Goal: Task Accomplishment & Management: Use online tool/utility

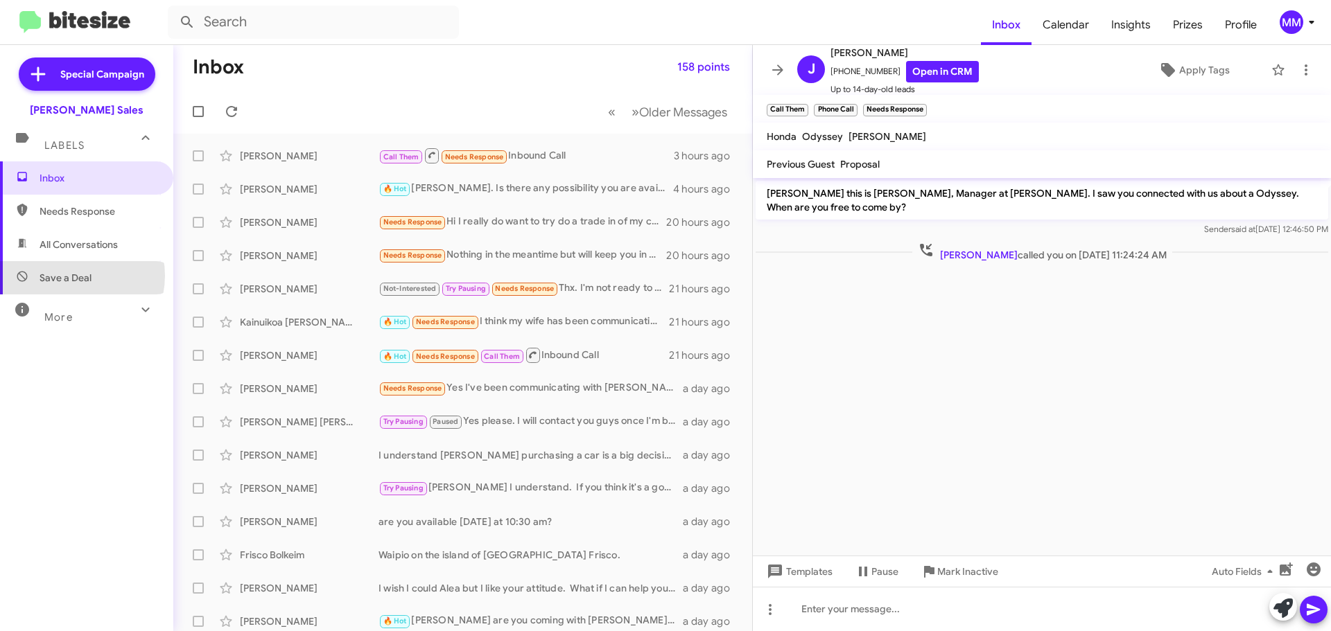
drag, startPoint x: 71, startPoint y: 276, endPoint x: 83, endPoint y: 269, distance: 13.7
click at [73, 276] on span "Save a Deal" at bounding box center [66, 278] width 52 height 14
type input "in:not-interested"
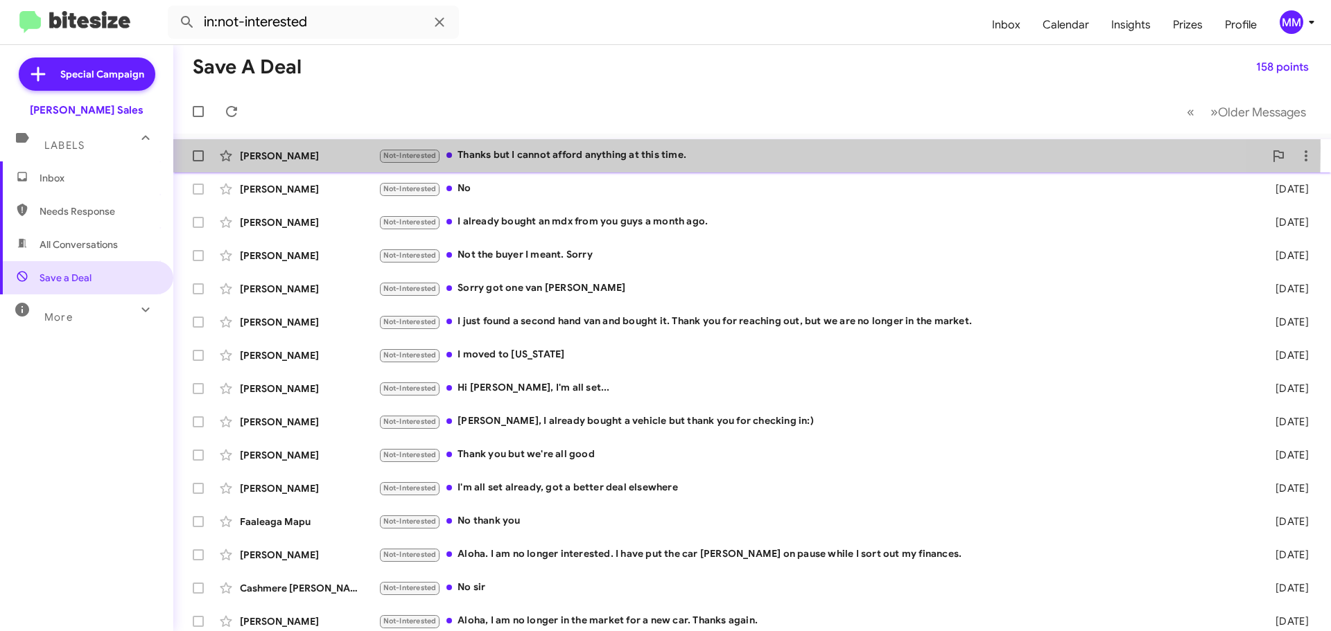
click at [315, 148] on div "Glenn Nitta Not-Interested Thanks but I cannot afford anything at this time. an…" at bounding box center [751, 156] width 1135 height 28
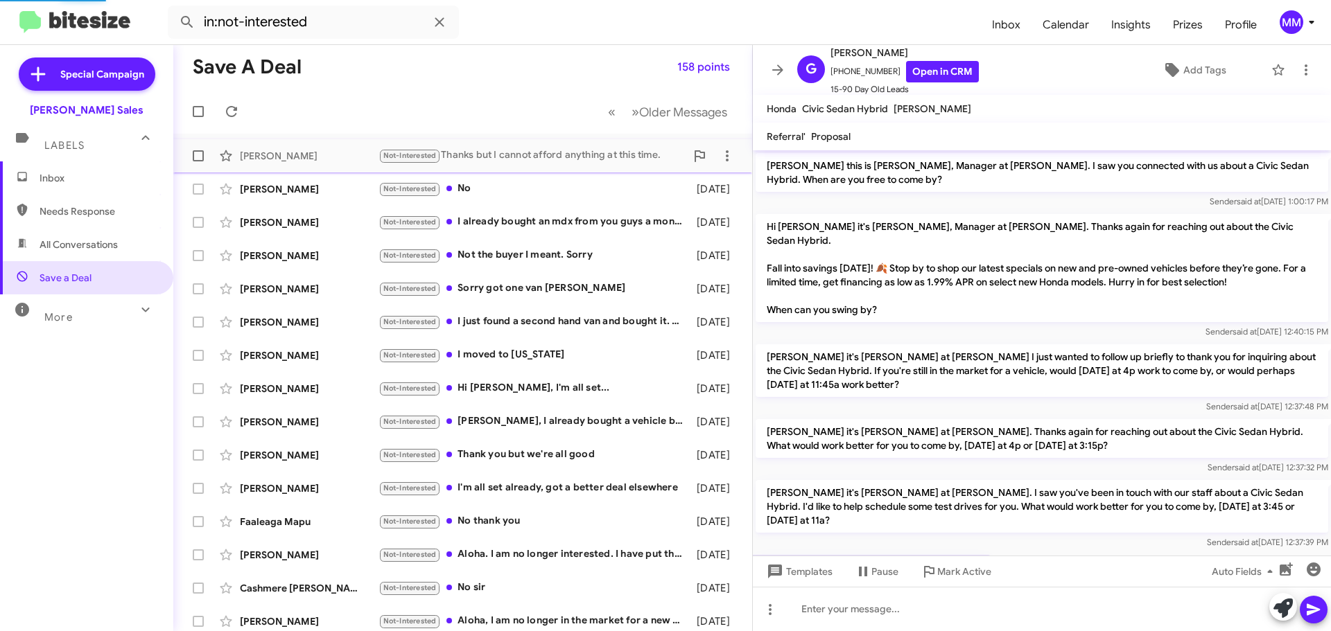
scroll to position [66, 0]
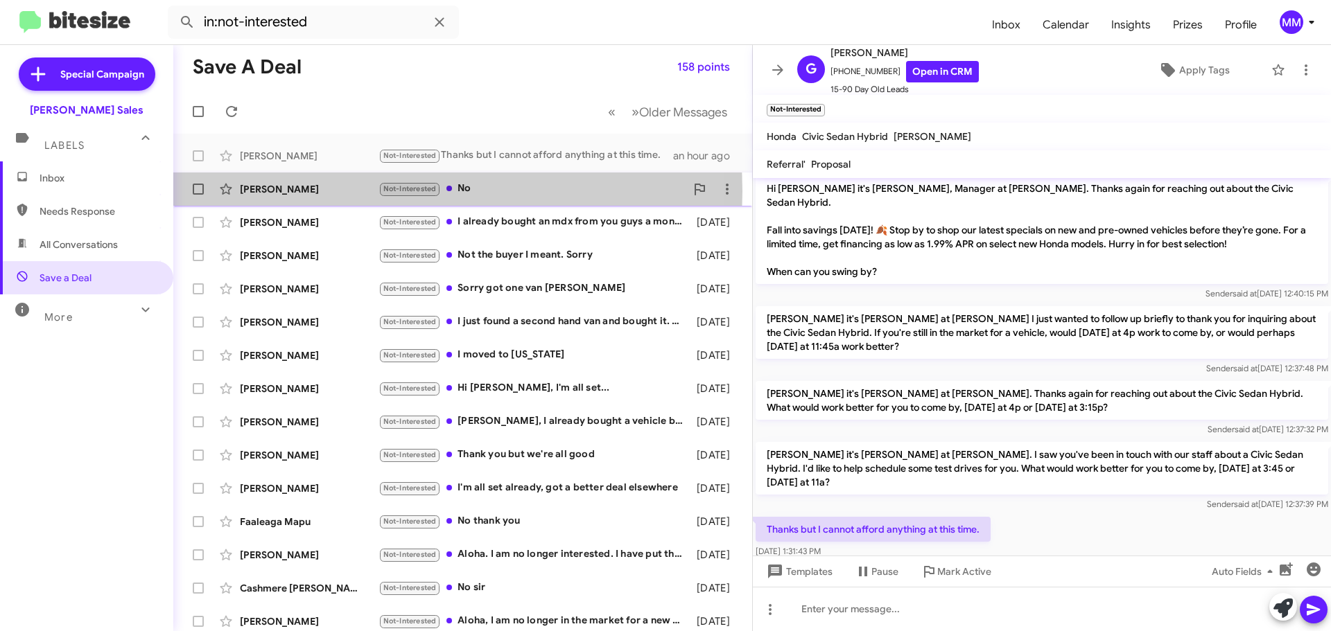
click at [292, 192] on div "Faatino Toia" at bounding box center [309, 189] width 139 height 14
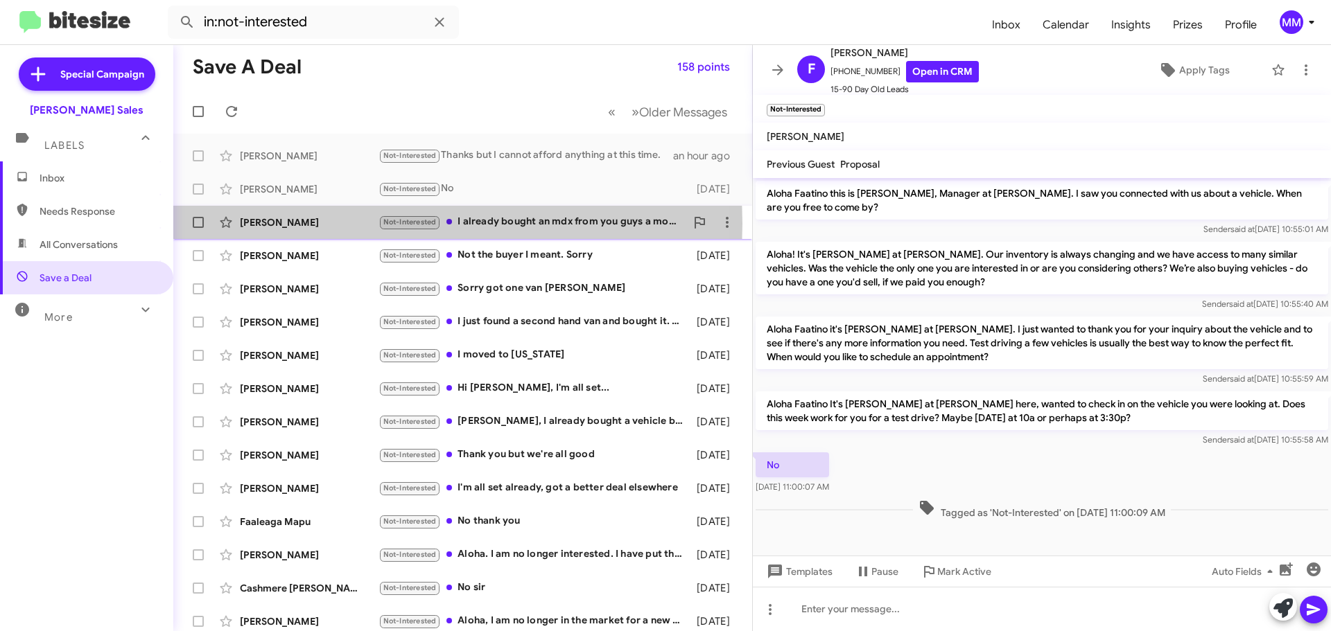
click at [295, 224] on div "Amiel Cunanan" at bounding box center [309, 223] width 139 height 14
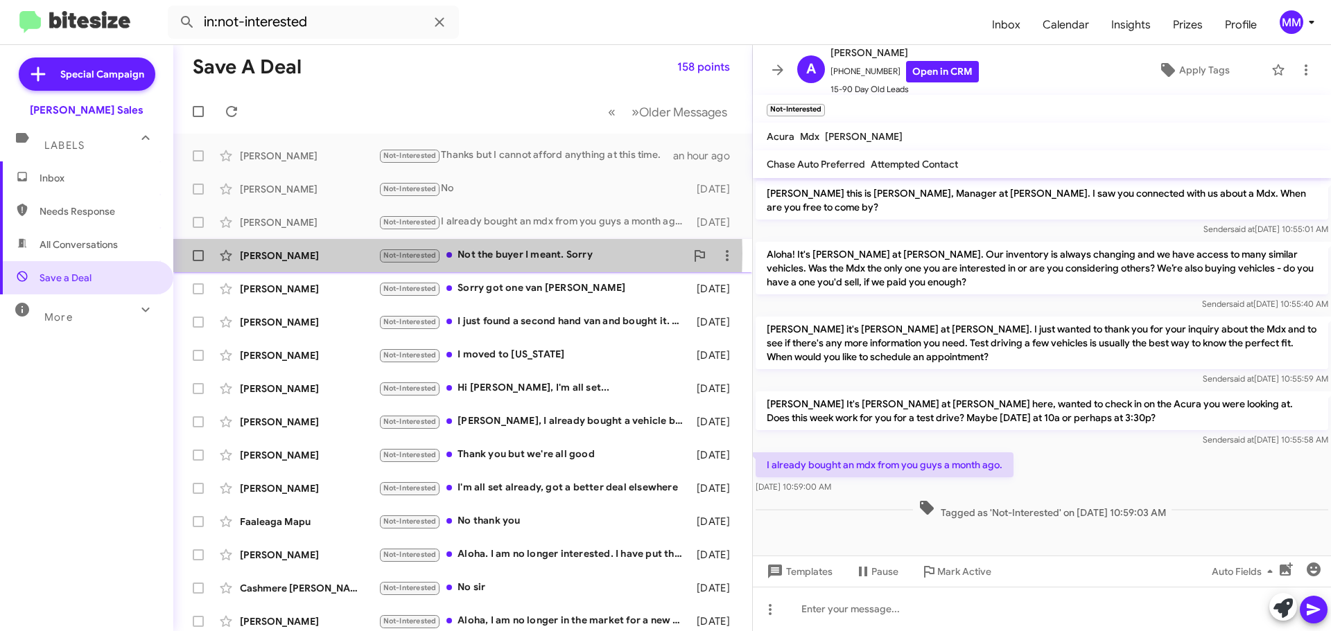
click at [265, 254] on div "Chris Pinales" at bounding box center [309, 256] width 139 height 14
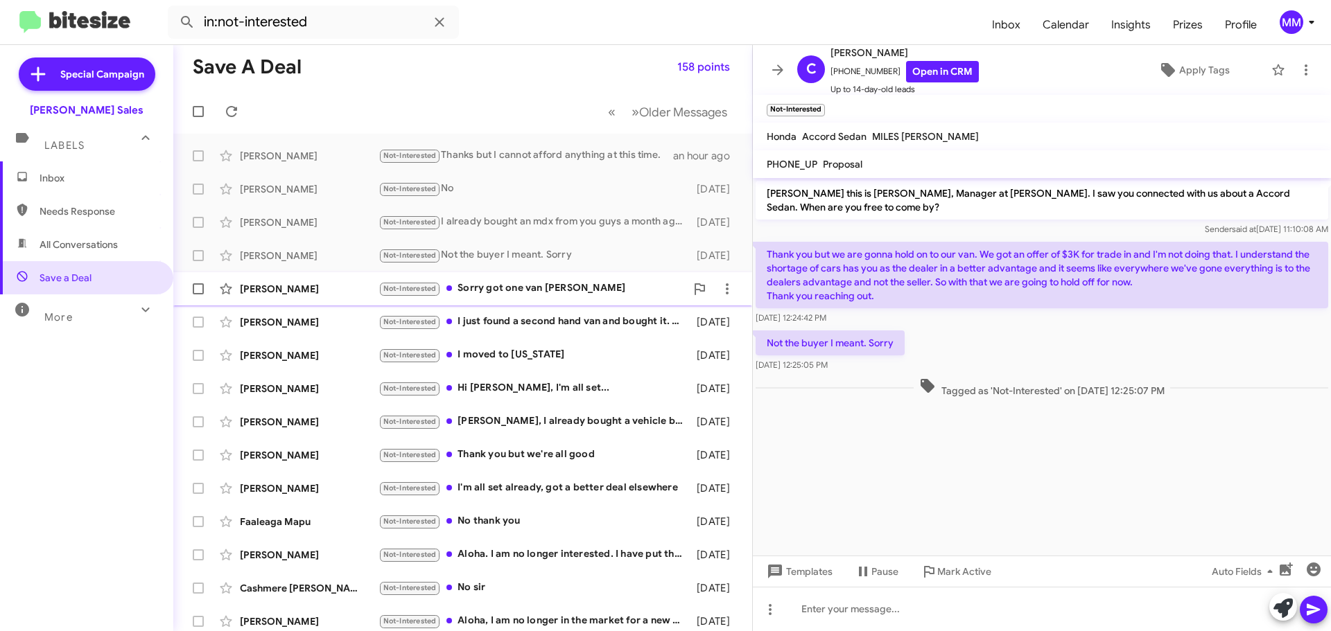
click at [270, 287] on div "Randy Pasol" at bounding box center [309, 289] width 139 height 14
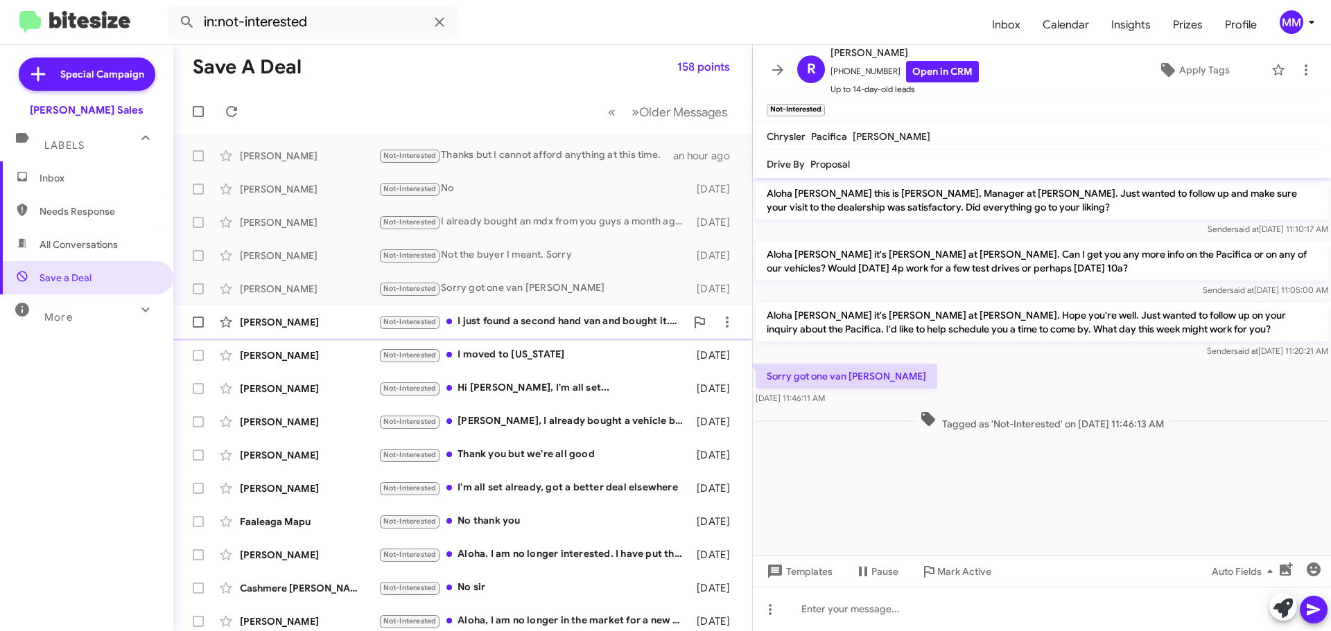
click at [283, 320] on div "Nora Garrod" at bounding box center [309, 322] width 139 height 14
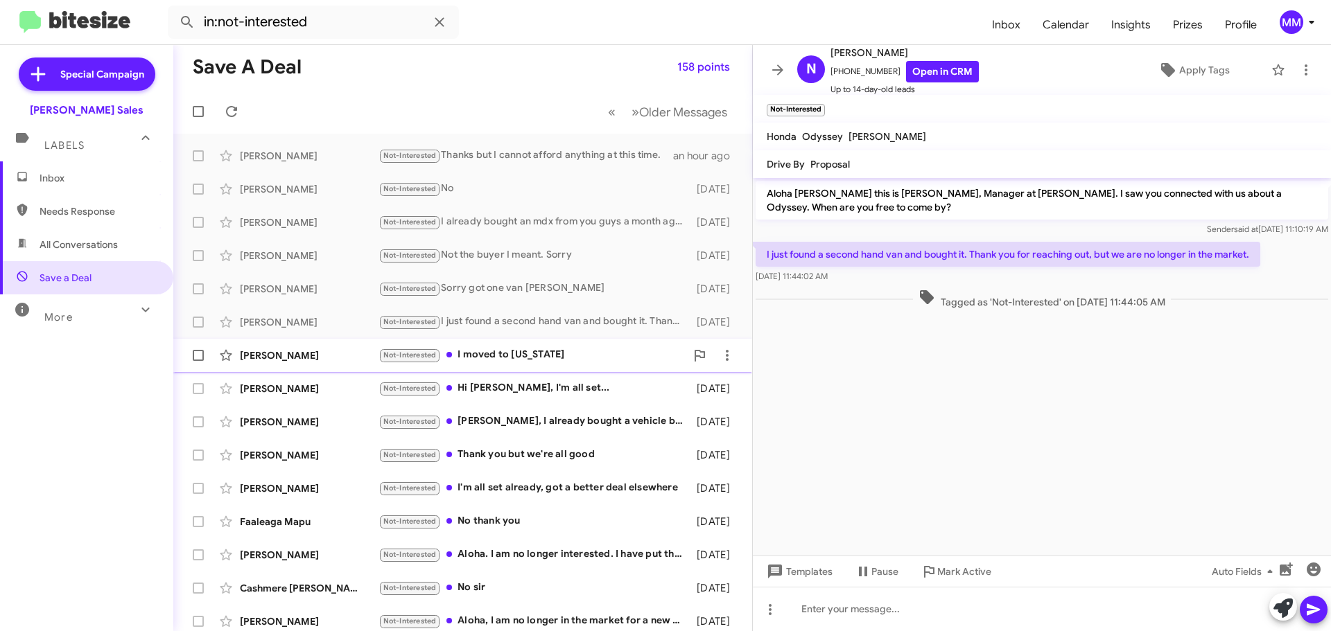
click at [291, 351] on div "Jean Howard" at bounding box center [309, 356] width 139 height 14
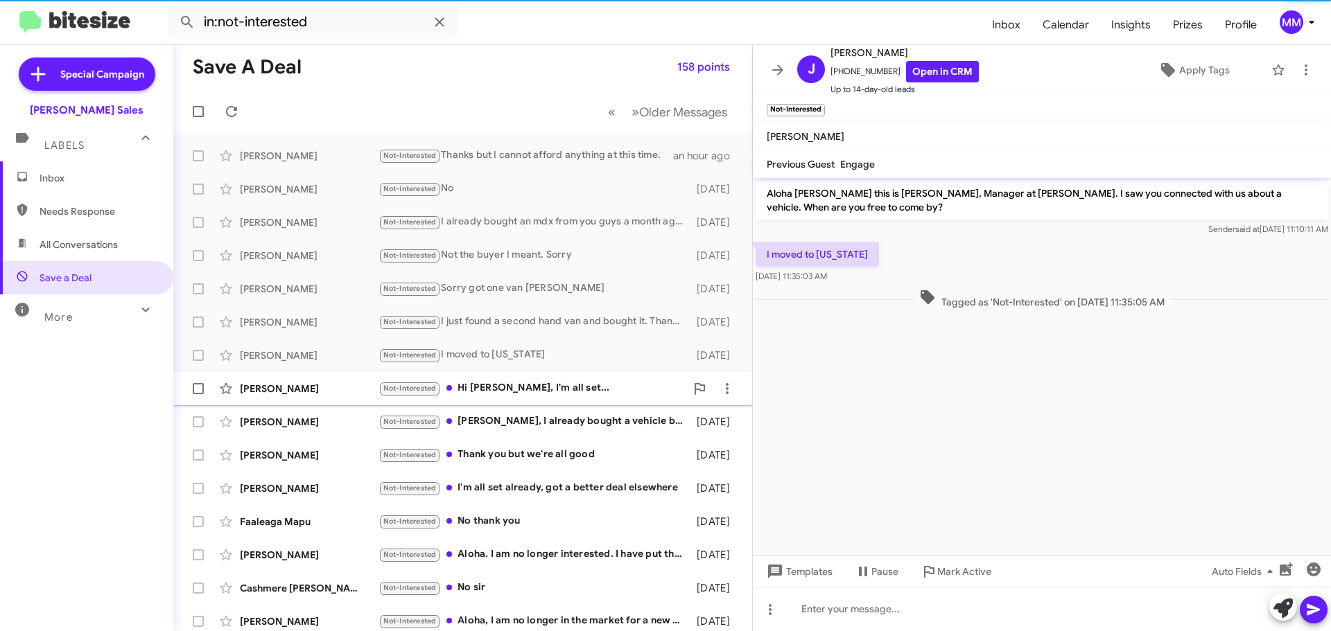
click at [291, 387] on div "Brian King" at bounding box center [309, 389] width 139 height 14
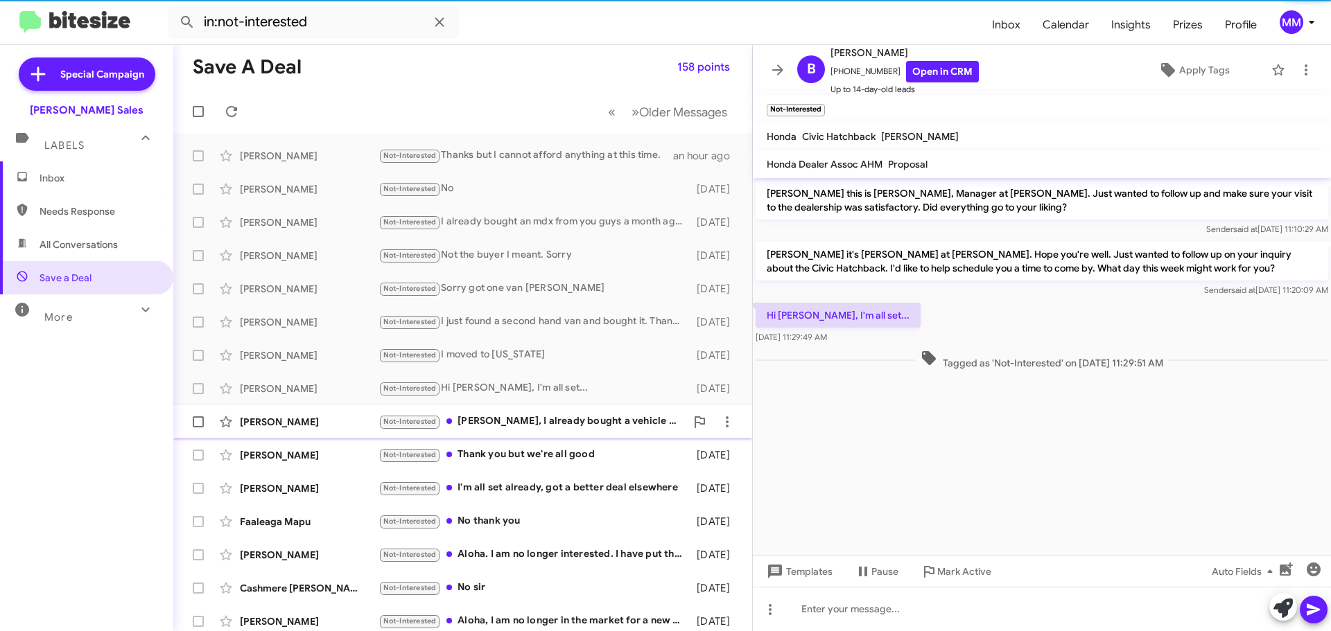
click at [280, 414] on div "Dawn Ching Not-Interested Aloha Poki, I already bought a vehicle but thank you …" at bounding box center [462, 422] width 557 height 28
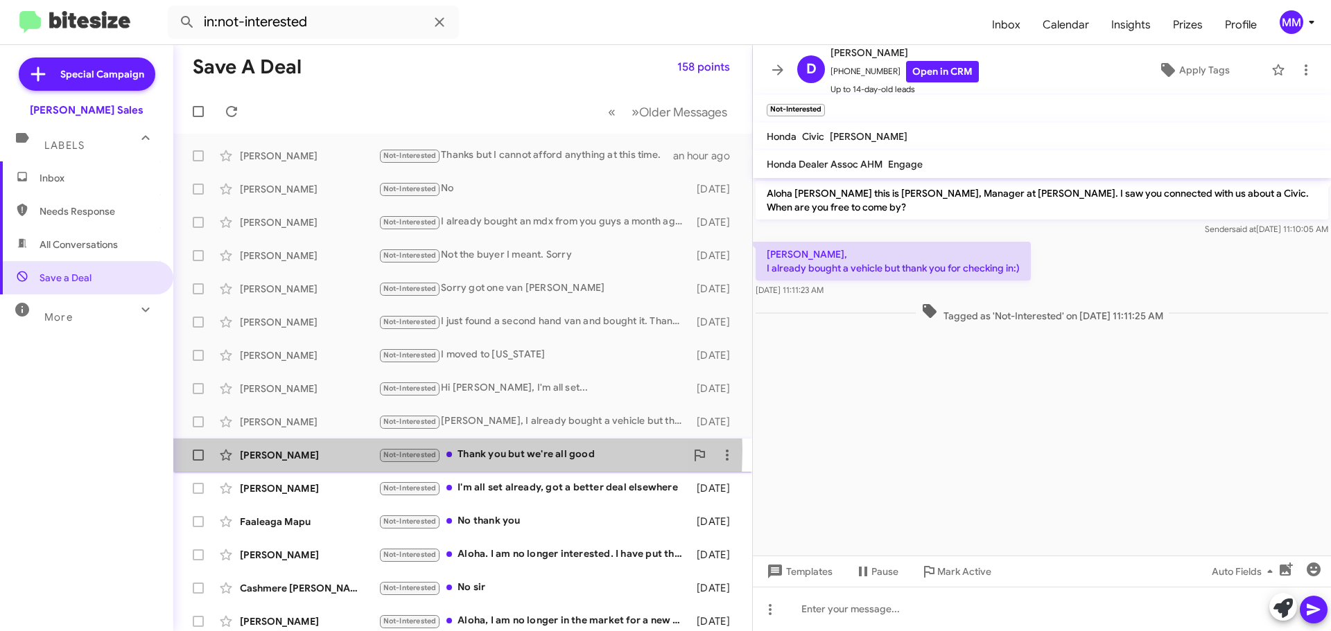
click at [274, 450] on div "Curtis Ritter" at bounding box center [309, 455] width 139 height 14
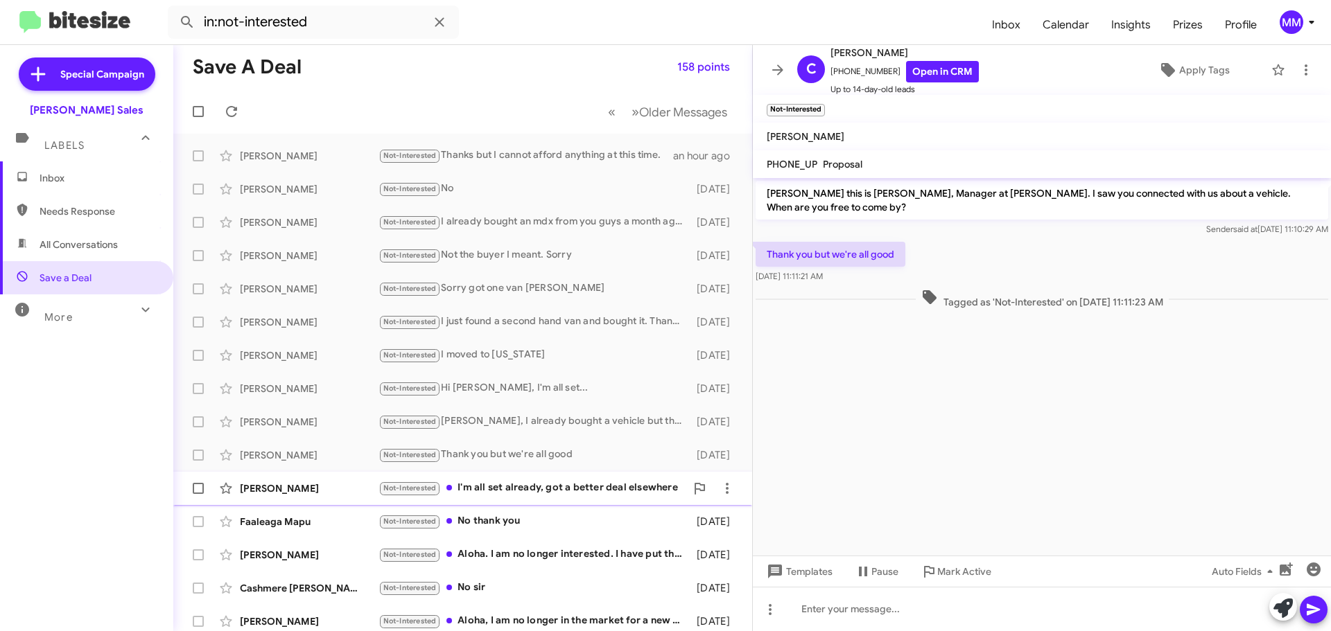
click at [269, 487] on div "Tim Soennichsen" at bounding box center [309, 489] width 139 height 14
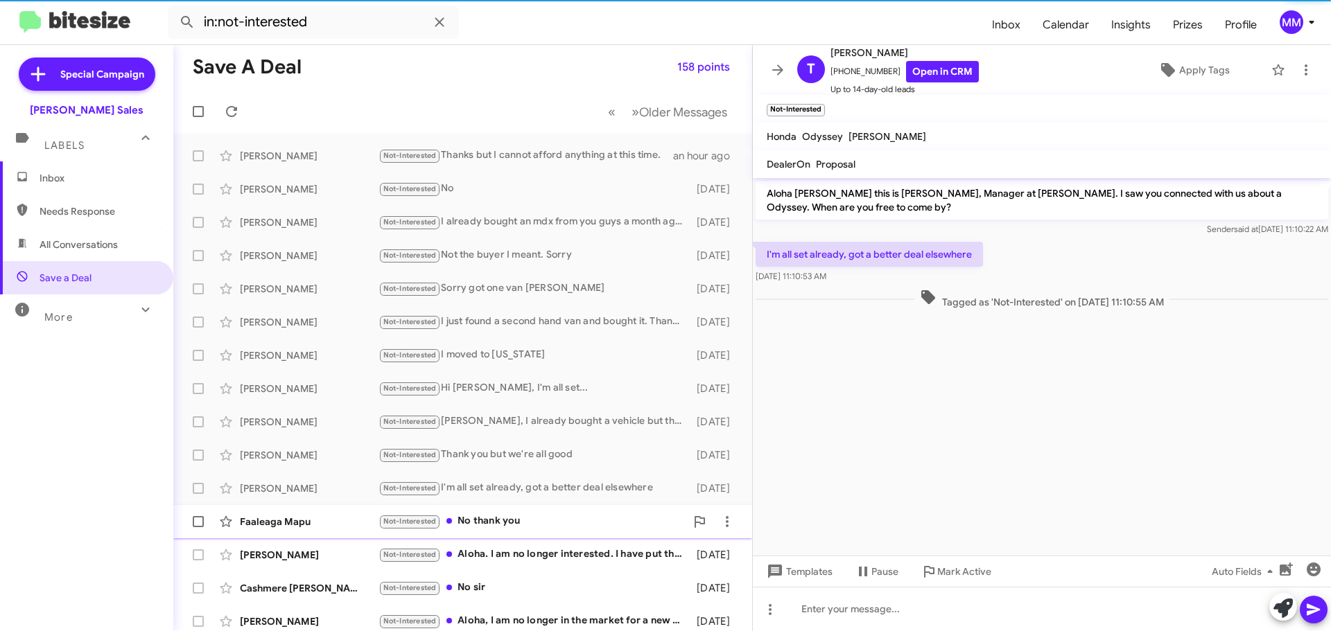
click at [290, 523] on div "Faaleaga Mapu" at bounding box center [309, 522] width 139 height 14
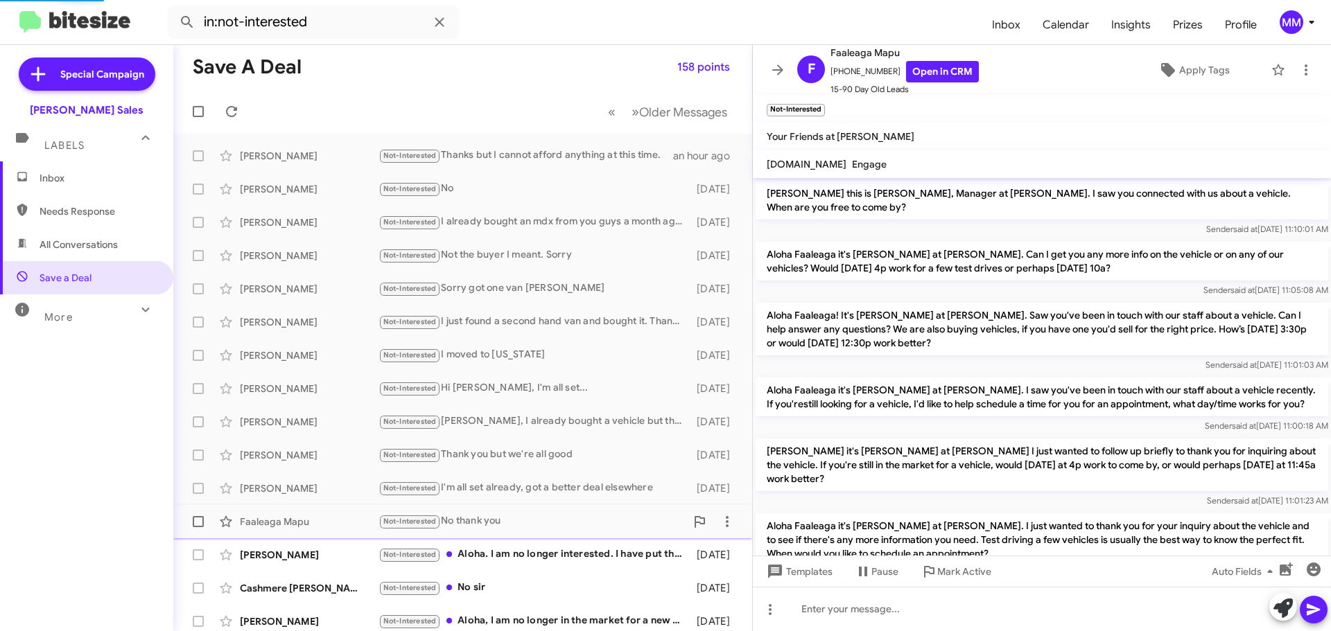
scroll to position [545, 0]
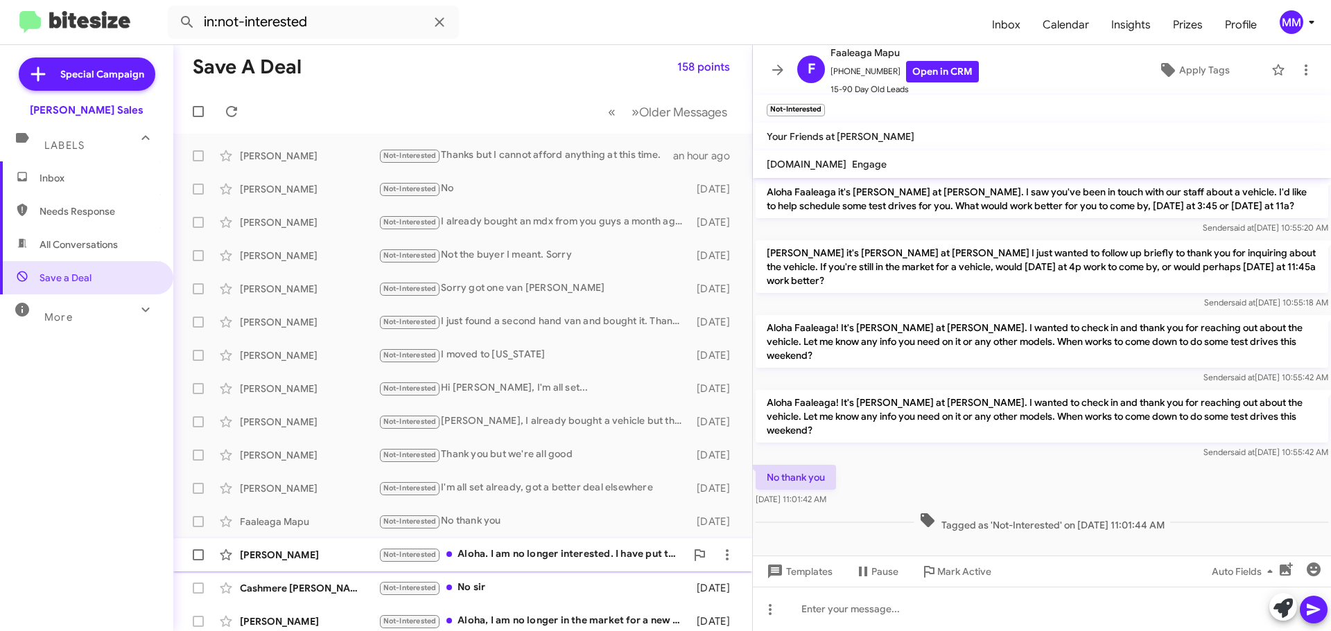
click at [285, 567] on div "Simelia Grant Not-Interested Aloha. I am no longer interested. I have put the c…" at bounding box center [462, 555] width 557 height 28
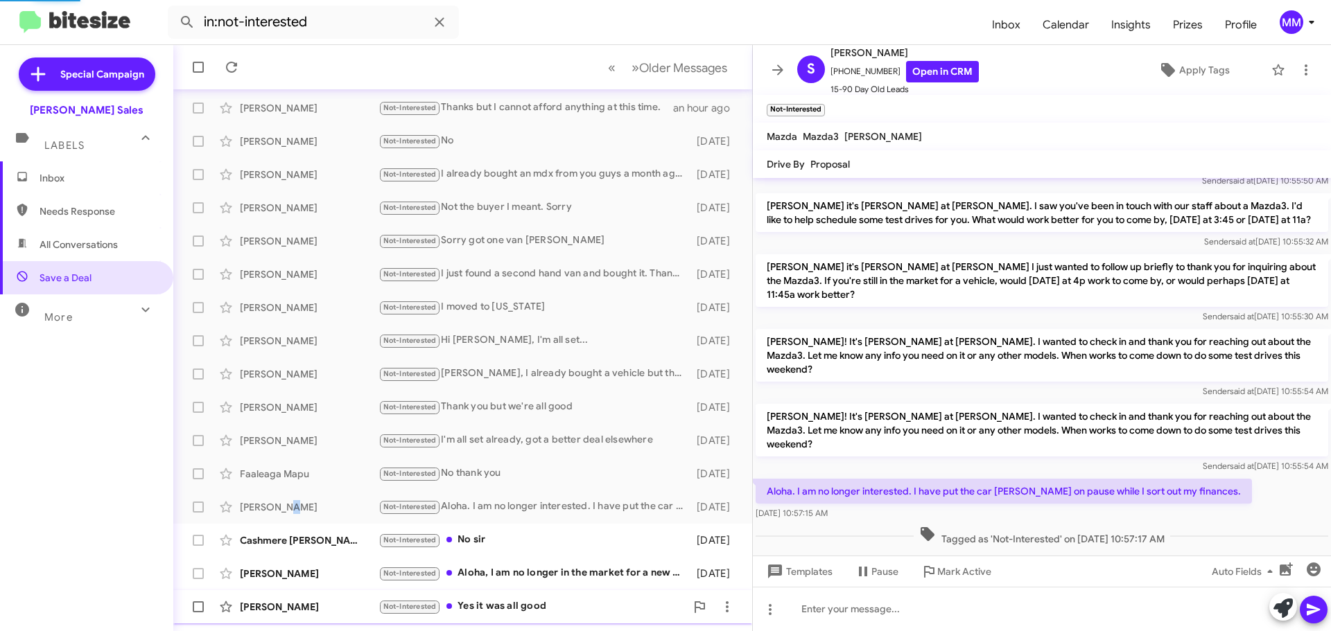
scroll to position [139, 0]
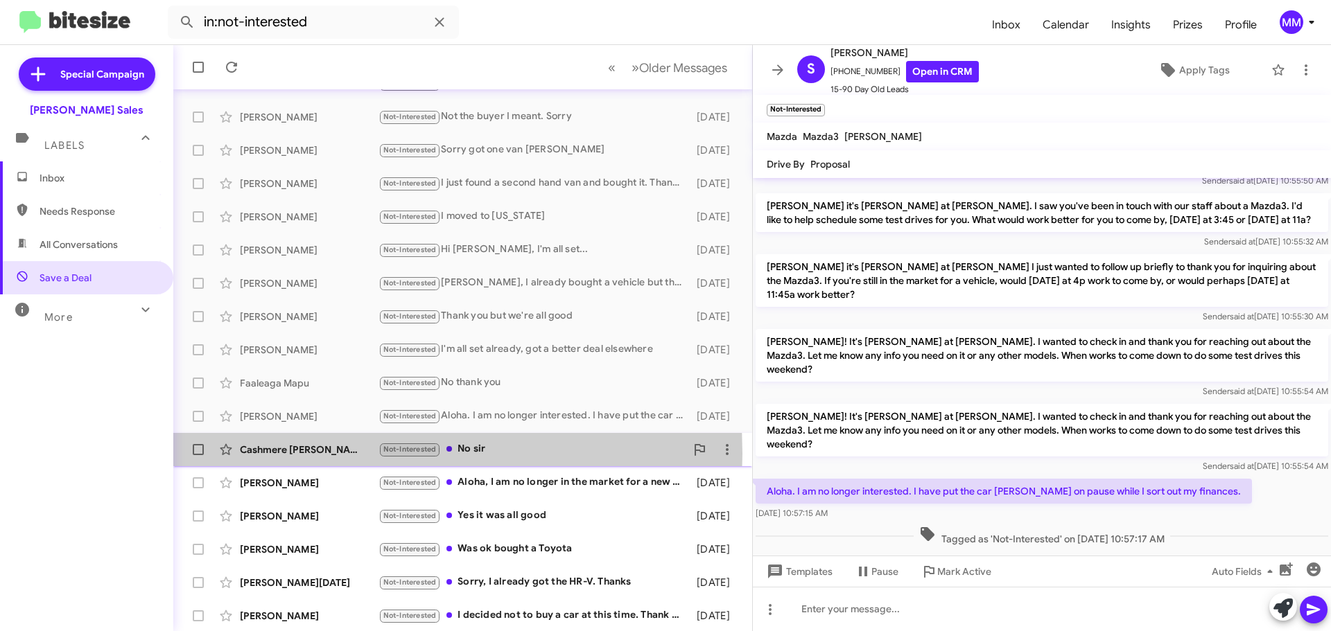
click at [265, 454] on div "Cashmere Agmata" at bounding box center [309, 450] width 139 height 14
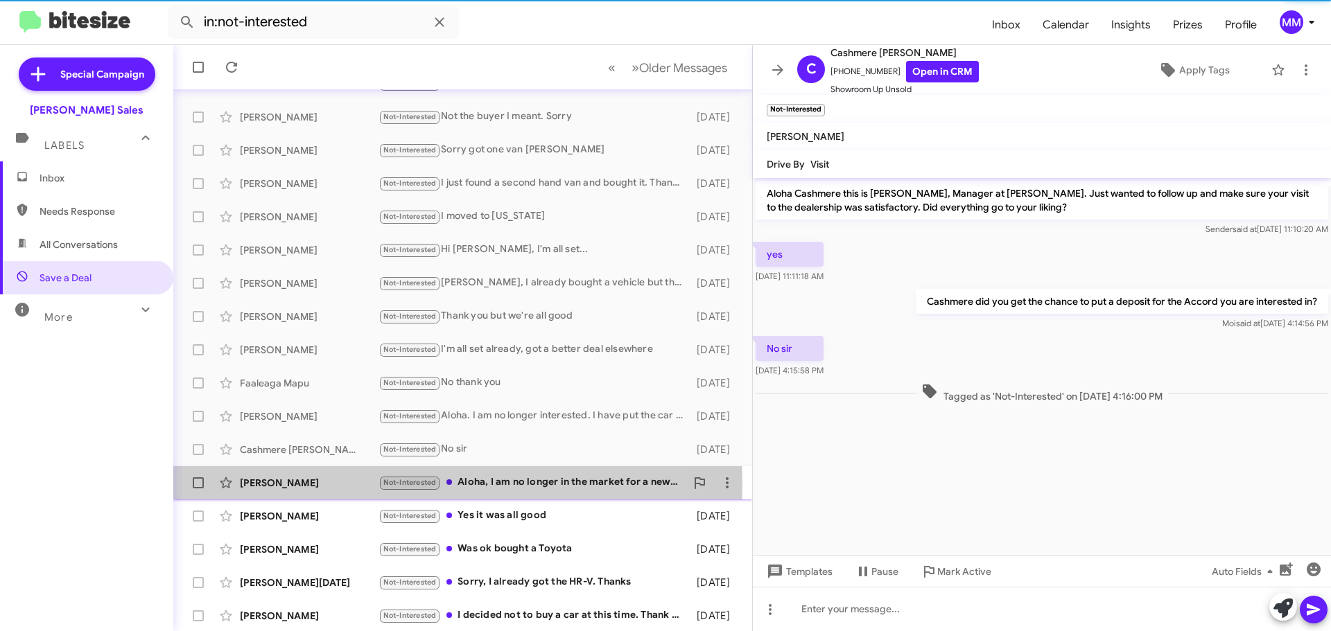
click at [274, 487] on div "Brent Ching" at bounding box center [309, 483] width 139 height 14
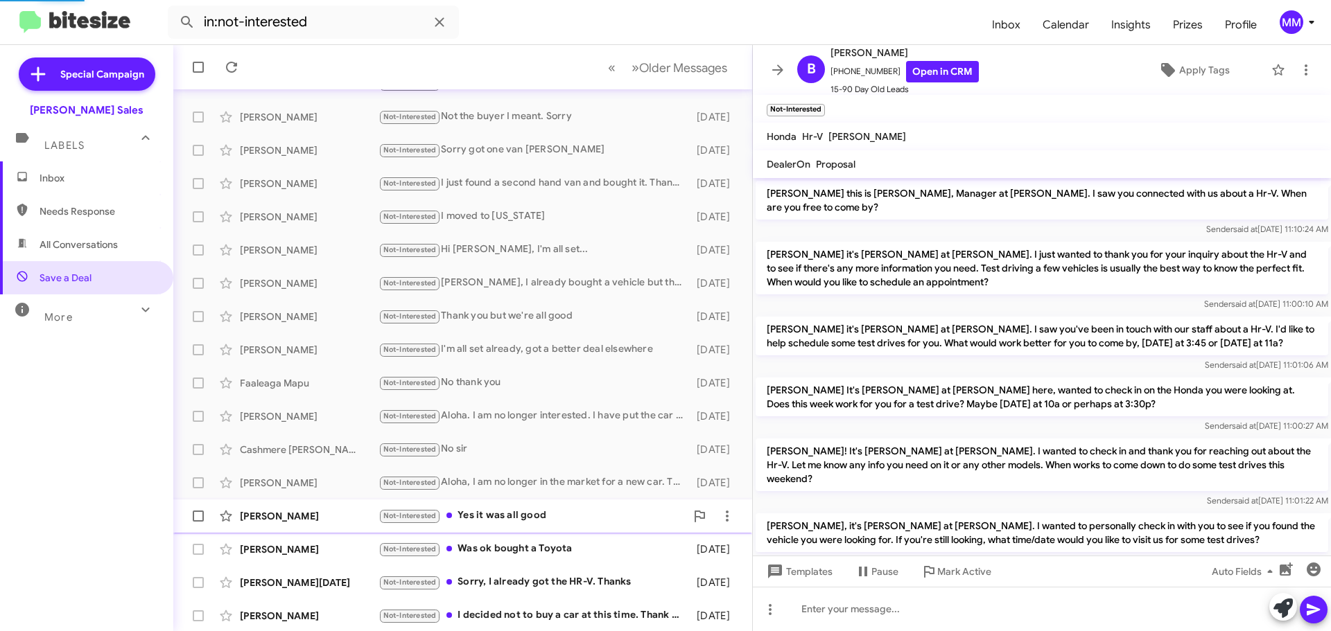
scroll to position [167, 0]
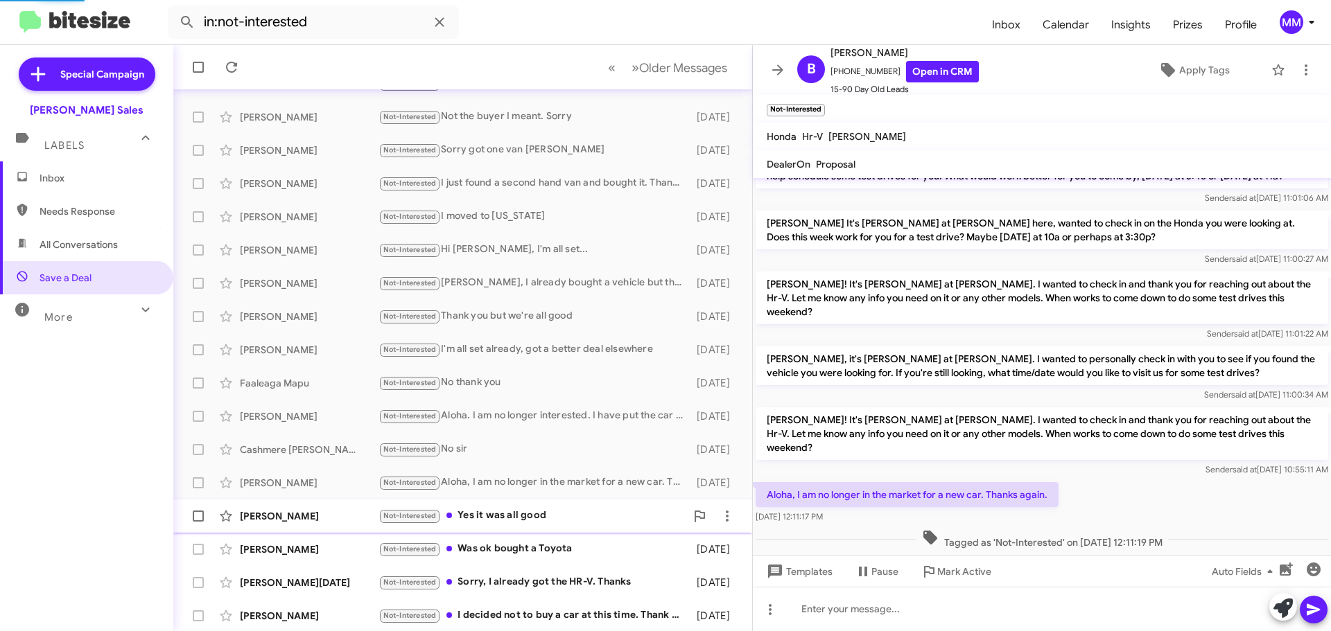
click at [279, 520] on div "Angel Rojas" at bounding box center [309, 516] width 139 height 14
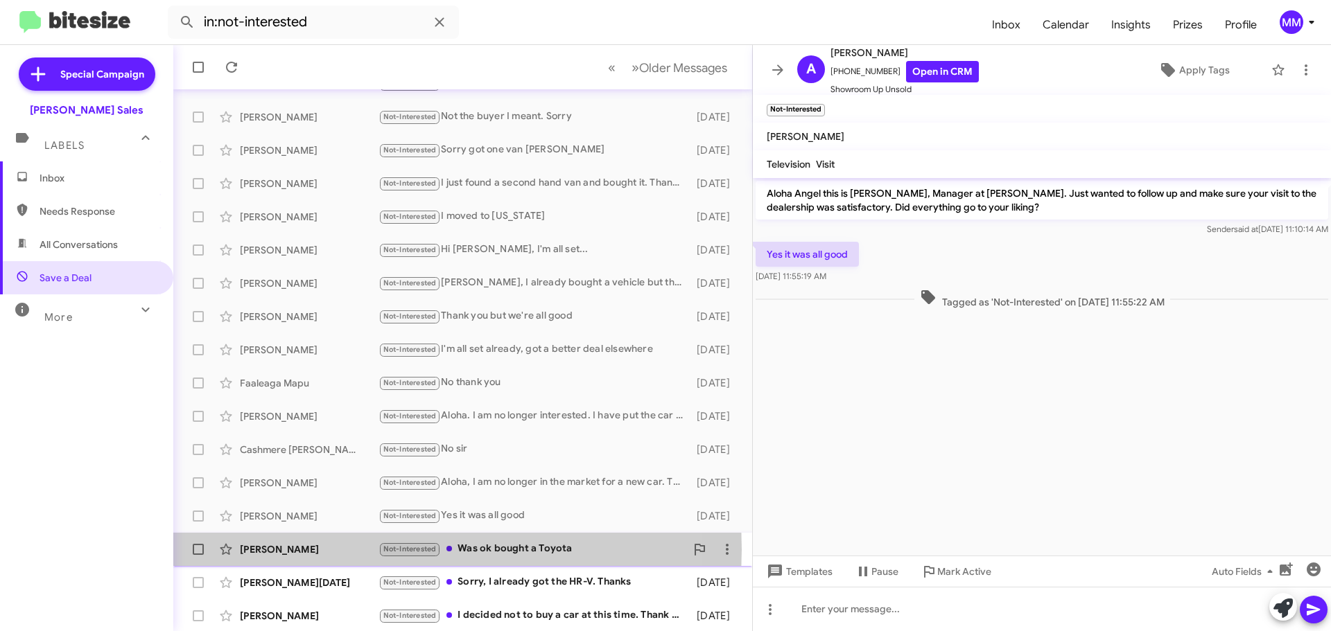
click at [281, 553] on div "Robin Hostallero" at bounding box center [309, 550] width 139 height 14
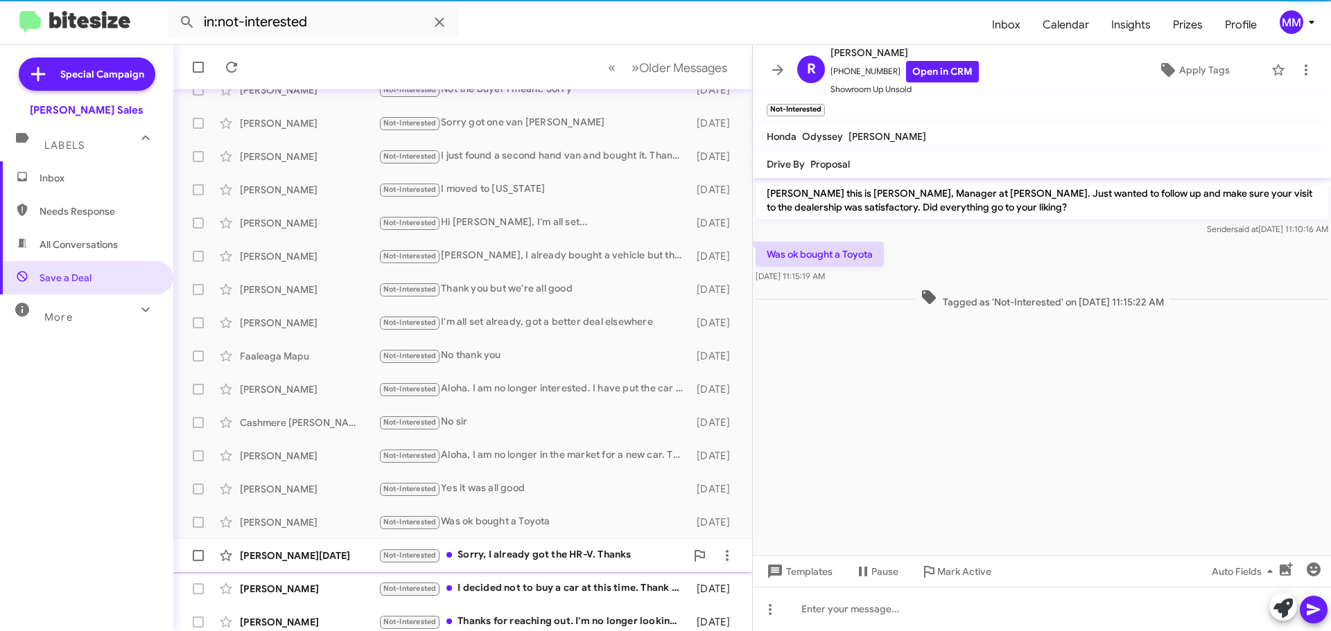
scroll to position [173, 0]
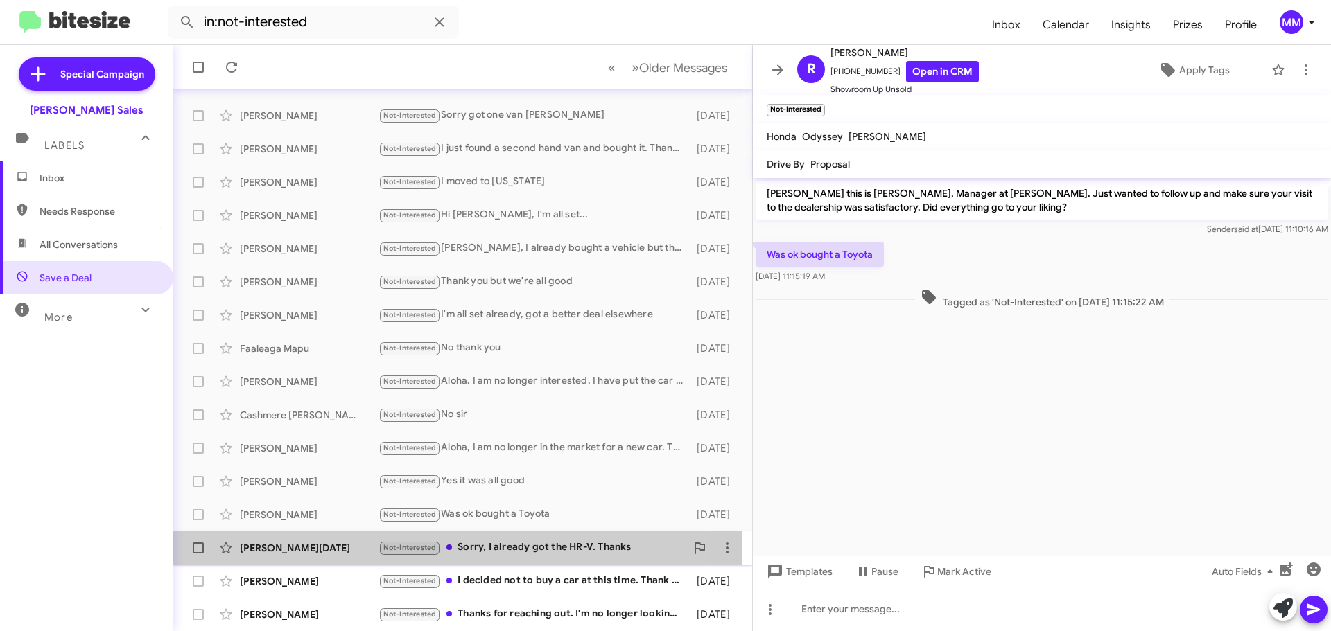
drag, startPoint x: 286, startPoint y: 547, endPoint x: 286, endPoint y: 556, distance: 9.0
click at [286, 548] on div "Jerilyn Pascua" at bounding box center [309, 548] width 139 height 14
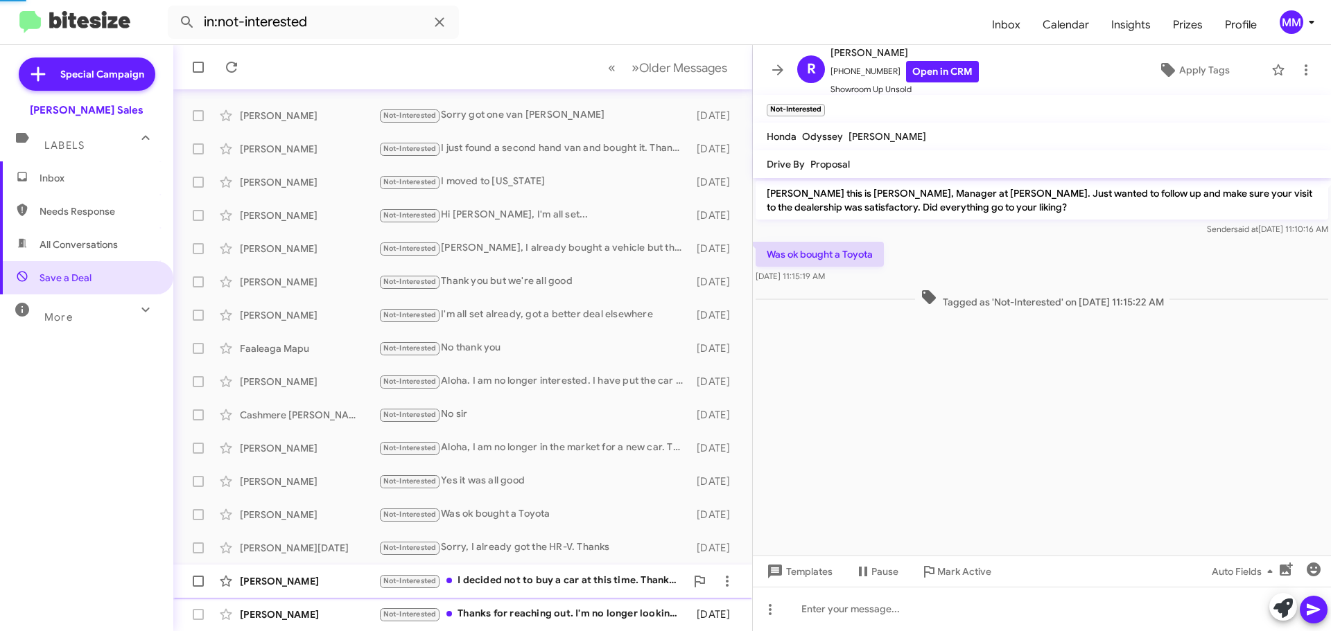
scroll to position [116, 0]
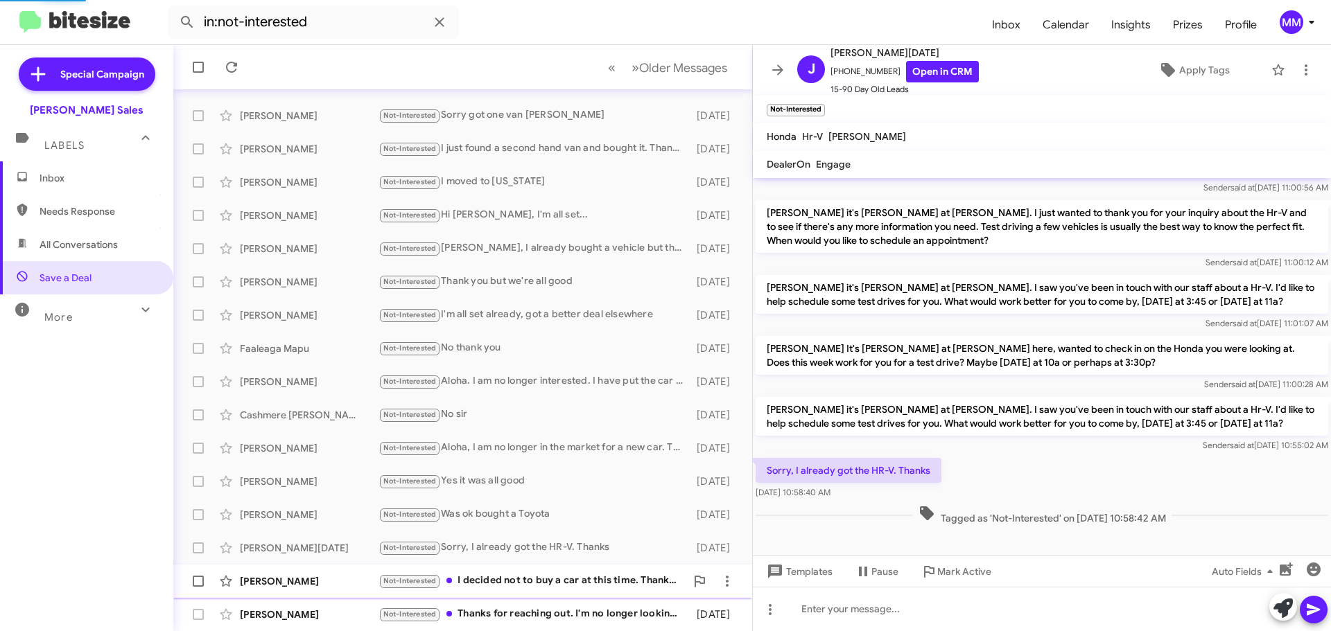
click at [288, 586] on div "Beverley Okabe" at bounding box center [309, 582] width 139 height 14
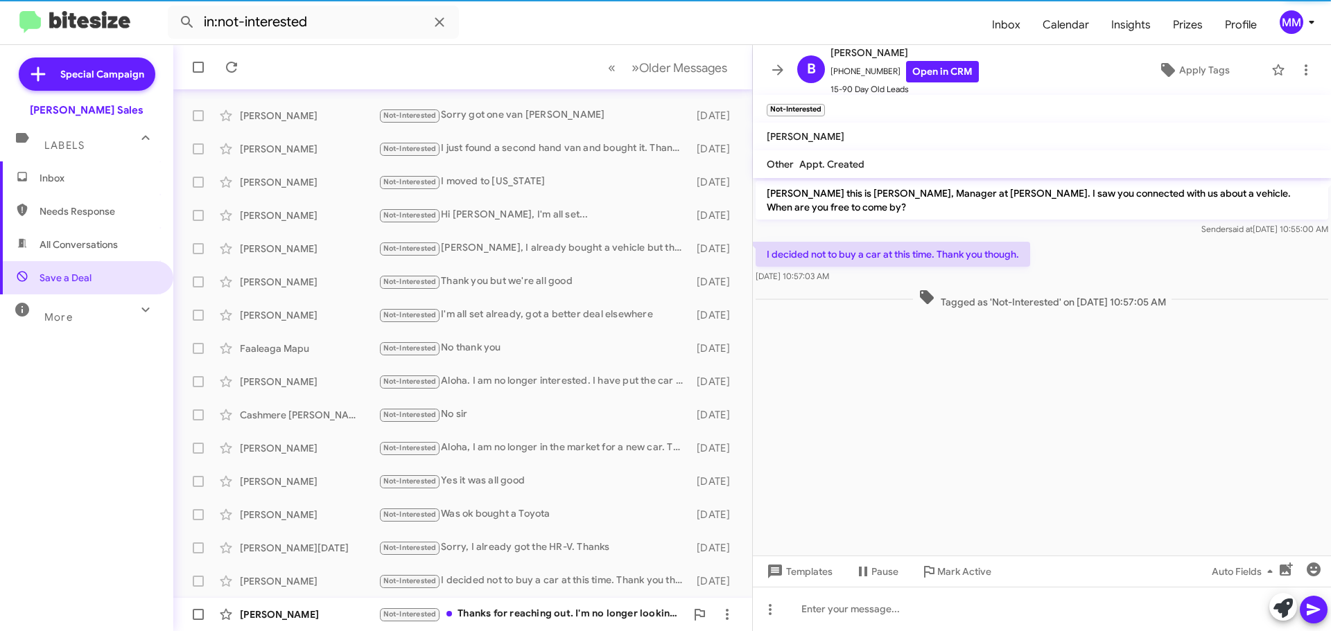
click at [272, 620] on div "Arlen Lee" at bounding box center [309, 615] width 139 height 14
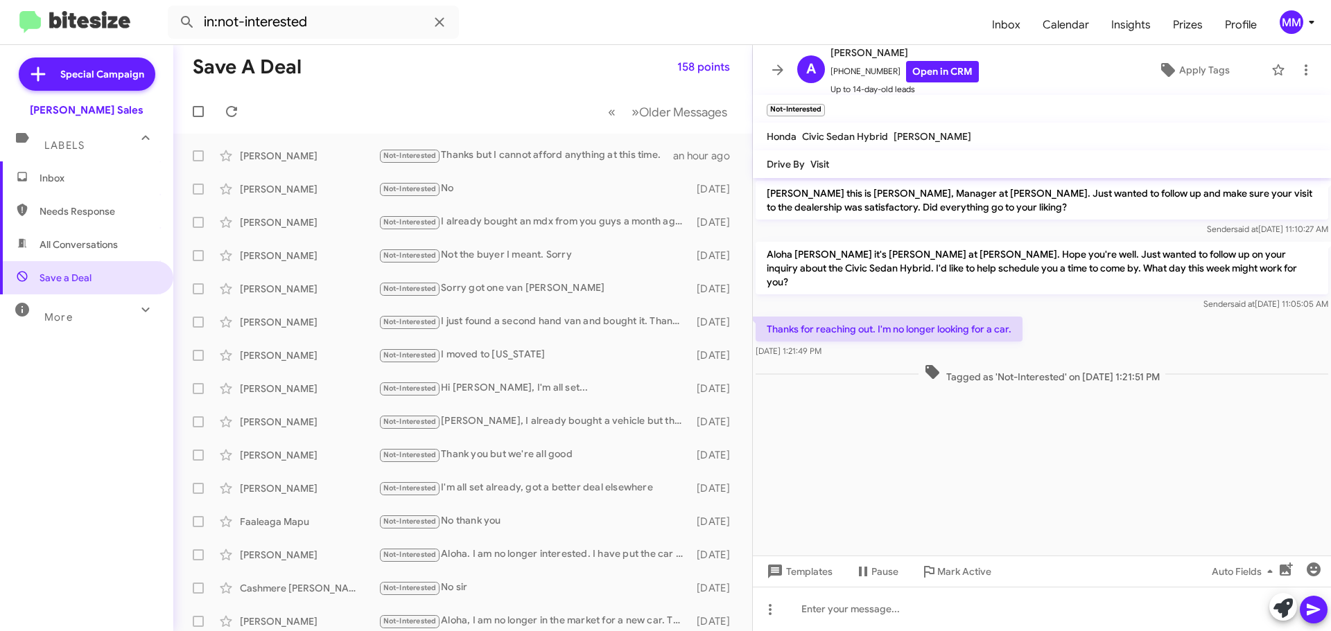
click at [52, 179] on span "Inbox" at bounding box center [99, 178] width 118 height 14
